Goal: Complete application form

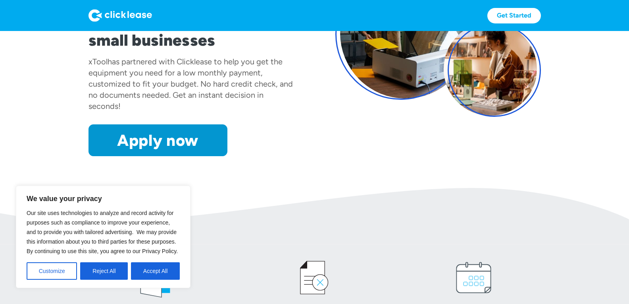
scroll to position [119, 0]
click at [163, 270] on button "Accept All" at bounding box center [155, 270] width 49 height 17
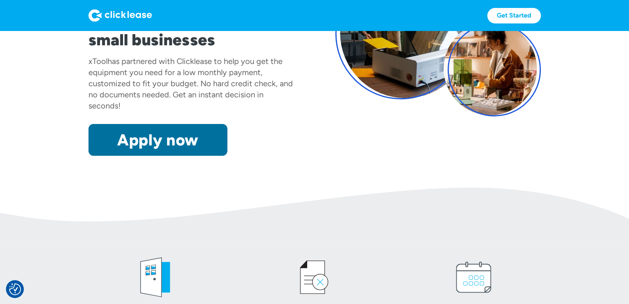
click at [144, 134] on link "Apply now" at bounding box center [158, 140] width 139 height 32
